Goal: Transaction & Acquisition: Purchase product/service

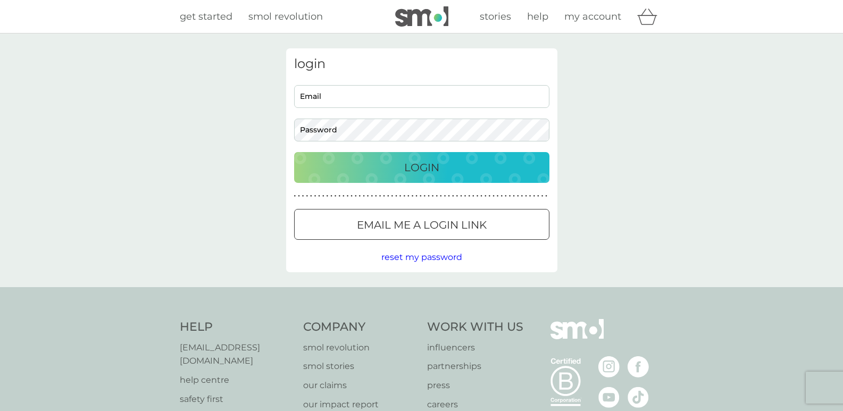
type input "[EMAIL_ADDRESS][DOMAIN_NAME]"
click at [424, 170] on body "Preferences Decline Accept get started smol revolution stories help my account …" at bounding box center [421, 270] width 843 height 540
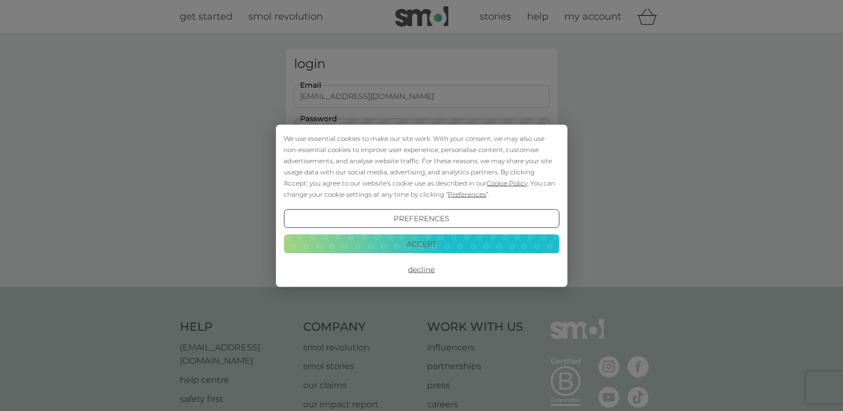
click at [425, 247] on button "Accept" at bounding box center [422, 244] width 276 height 19
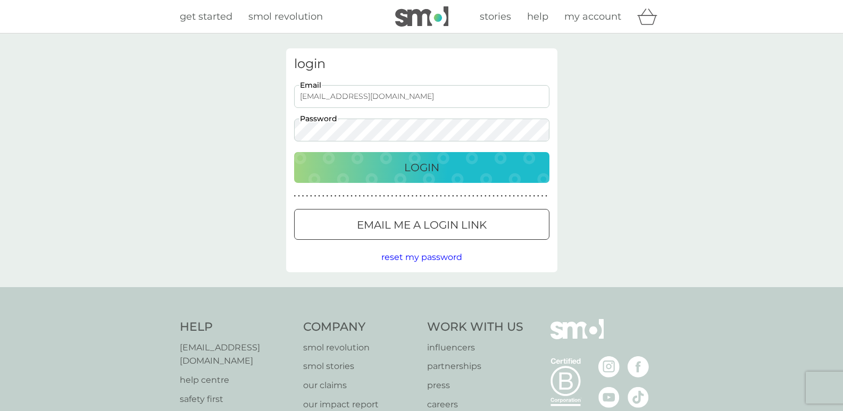
click at [431, 171] on p "Login" at bounding box center [421, 167] width 35 height 17
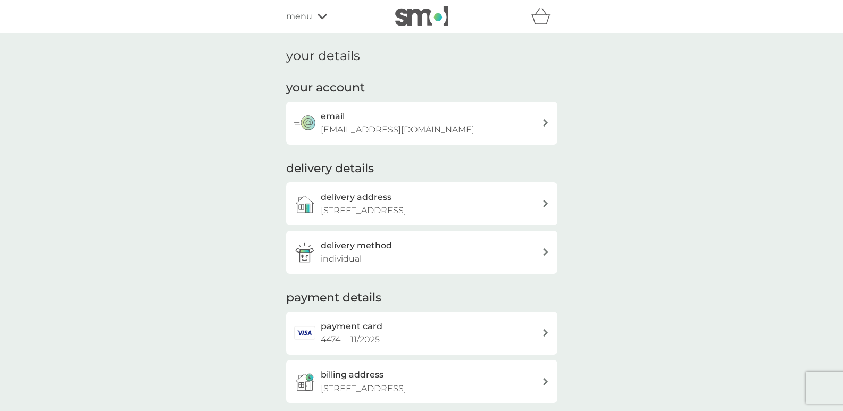
click at [316, 19] on div "menu" at bounding box center [331, 17] width 90 height 14
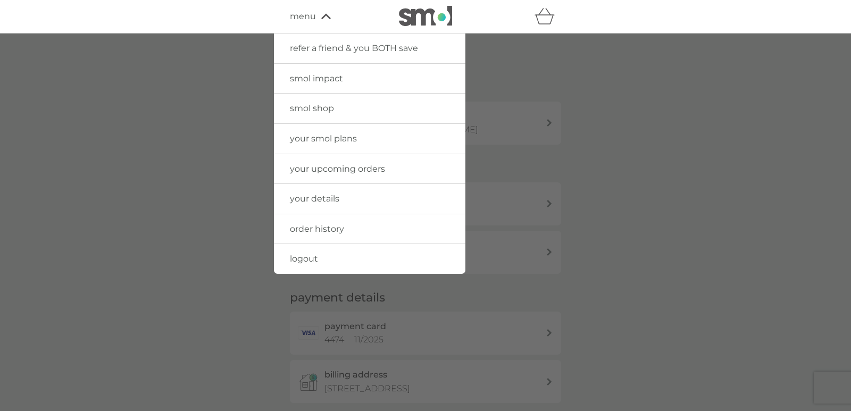
click at [323, 135] on span "your smol plans" at bounding box center [323, 139] width 67 height 10
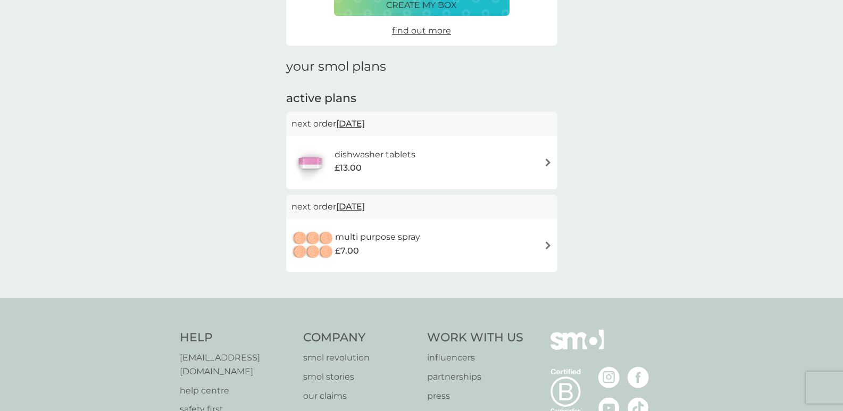
scroll to position [160, 0]
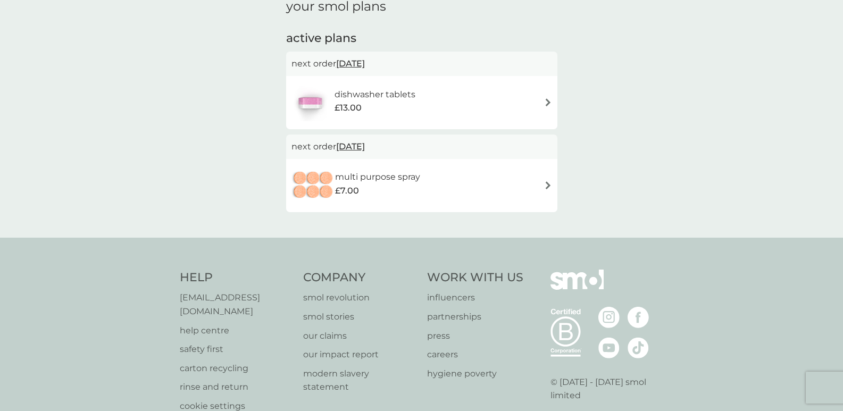
click at [450, 99] on div "dishwasher tablets £13.00" at bounding box center [422, 102] width 261 height 37
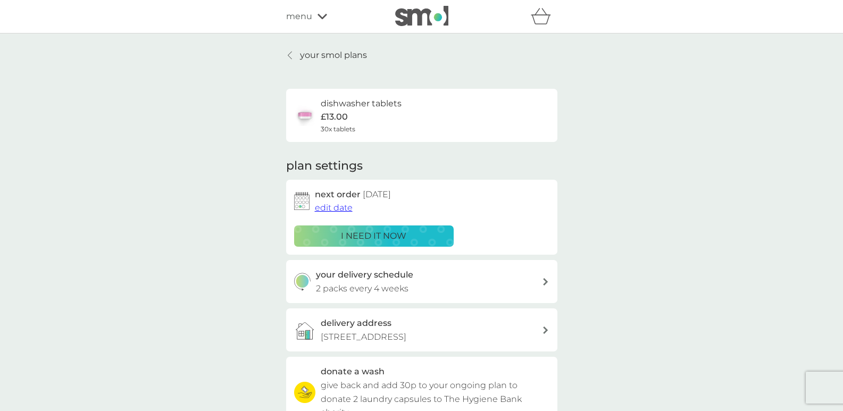
click at [391, 231] on p "i need it now" at bounding box center [373, 236] width 65 height 14
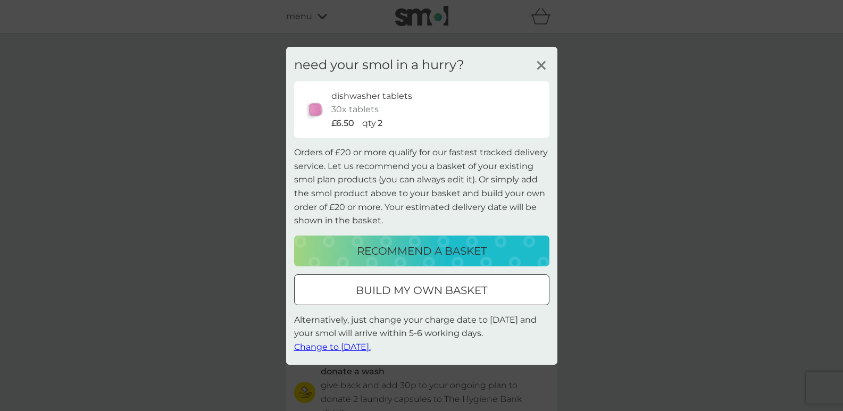
click at [414, 291] on div at bounding box center [422, 290] width 38 height 11
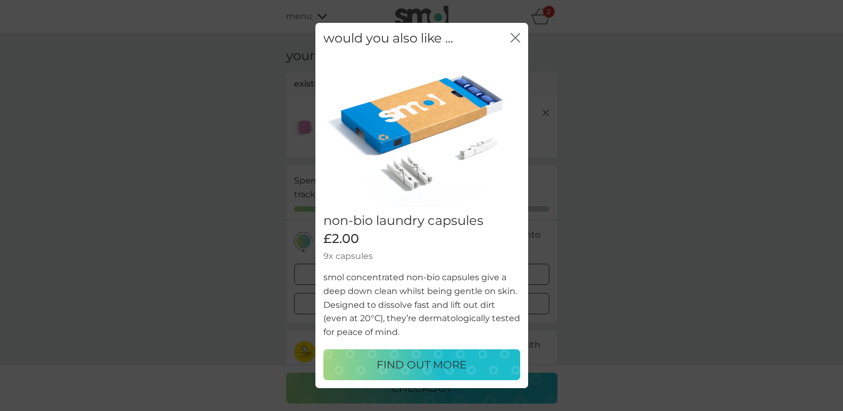
click at [514, 38] on icon "close" at bounding box center [513, 38] width 4 height 9
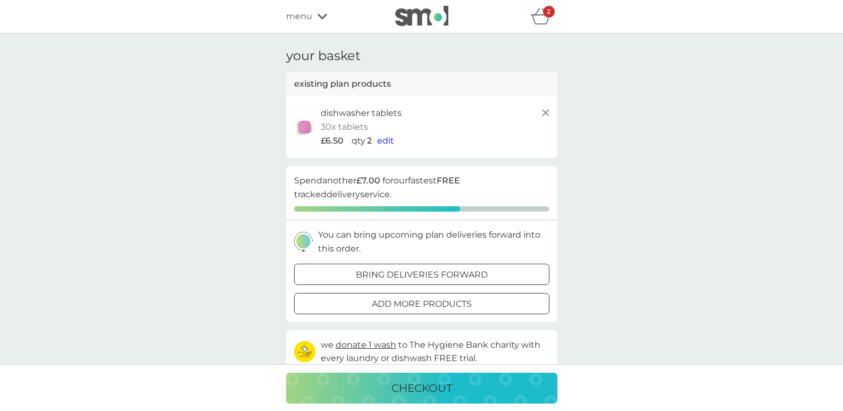
click at [387, 137] on span "edit" at bounding box center [385, 141] width 17 height 10
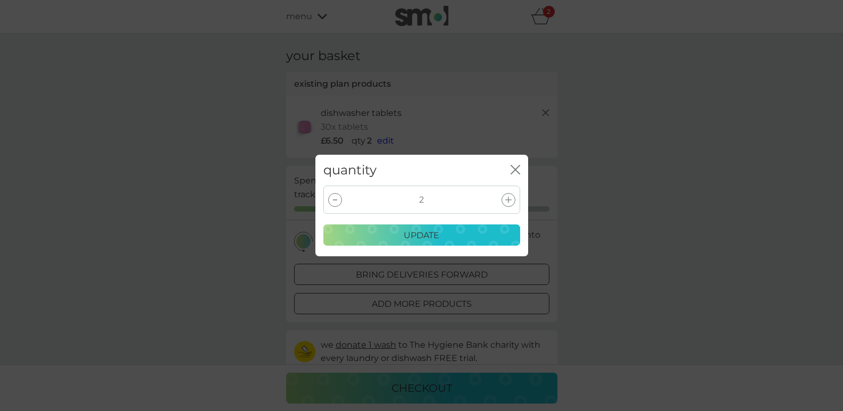
click at [510, 200] on icon at bounding box center [508, 200] width 6 height 6
click at [509, 198] on icon at bounding box center [508, 200] width 6 height 6
click at [430, 235] on p "update" at bounding box center [422, 236] width 36 height 14
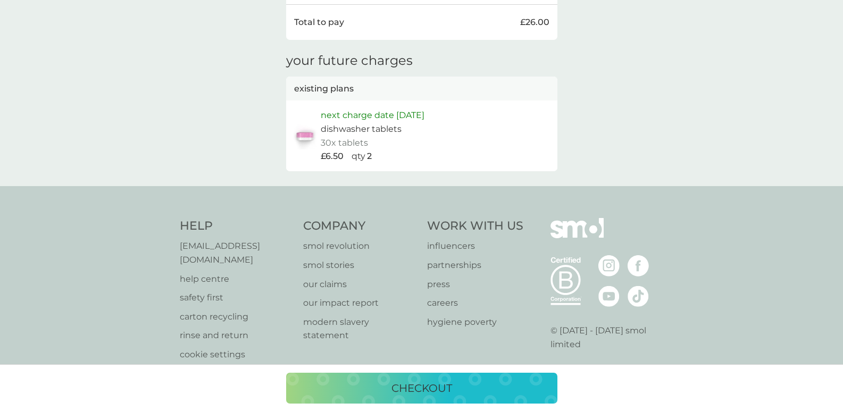
scroll to position [415, 0]
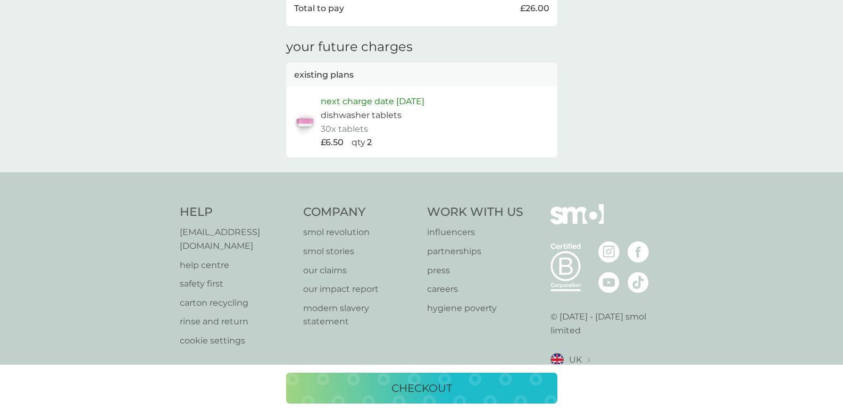
click at [407, 388] on p "checkout" at bounding box center [422, 388] width 61 height 17
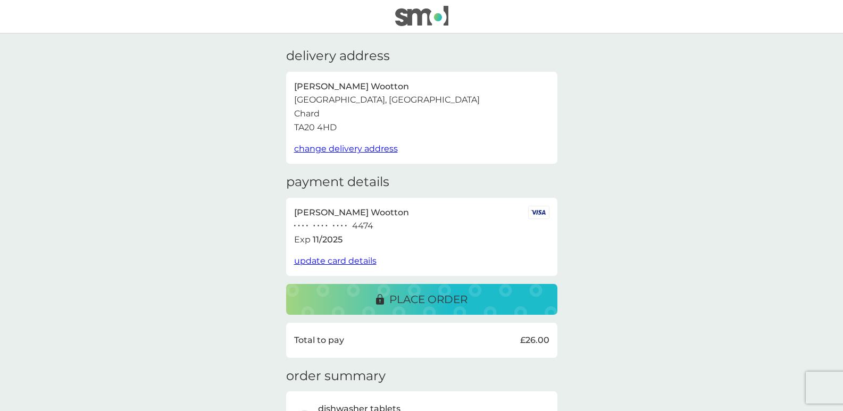
click at [439, 302] on p "place order" at bounding box center [428, 299] width 78 height 17
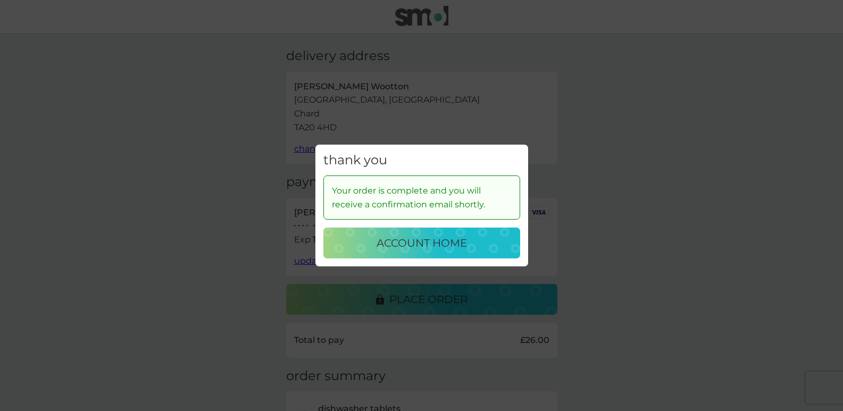
click at [450, 240] on p "account home" at bounding box center [422, 243] width 90 height 17
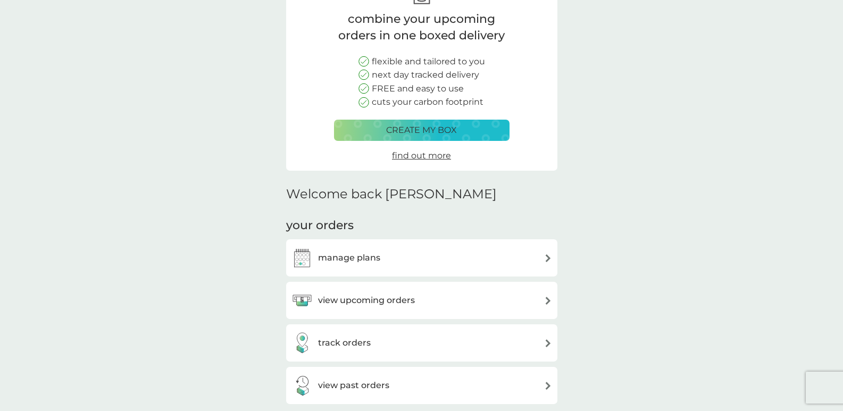
scroll to position [53, 0]
